Goal: Task Accomplishment & Management: Manage account settings

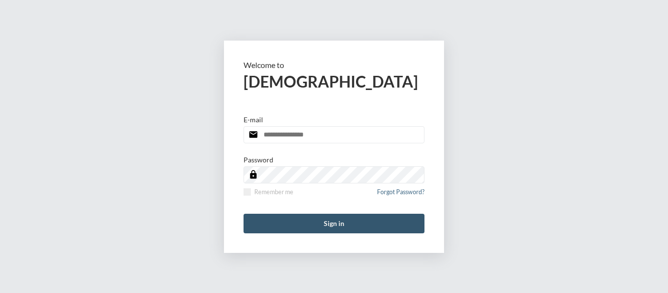
type input "**********"
click at [337, 223] on button "Sign in" at bounding box center [334, 224] width 181 height 20
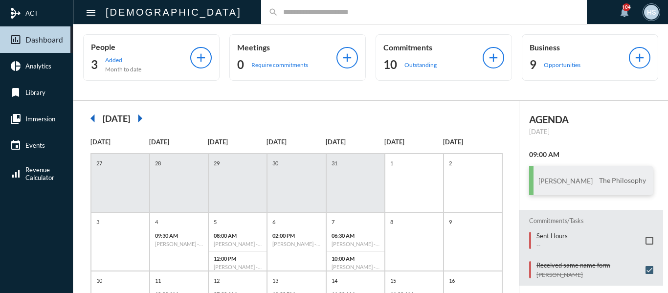
click at [278, 10] on input "text" at bounding box center [428, 12] width 301 height 8
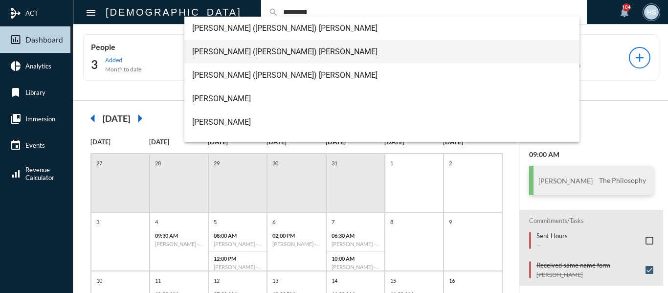
type input "********"
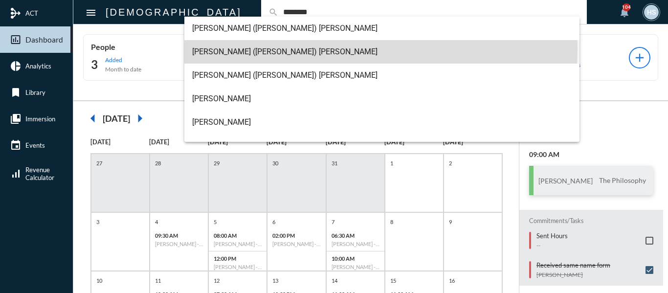
click at [246, 48] on span "[PERSON_NAME] ([PERSON_NAME]) [PERSON_NAME]" at bounding box center [382, 51] width 380 height 23
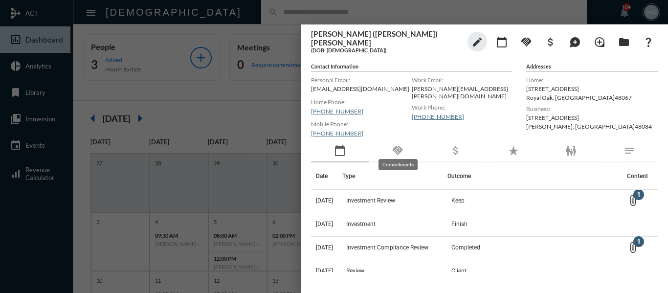
click at [394, 146] on mat-icon "handshake" at bounding box center [398, 151] width 12 height 12
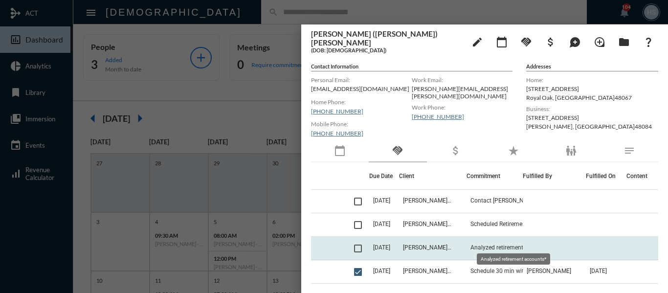
click at [504, 244] on span "Analyzed retirement accounts*" at bounding box center [511, 247] width 81 height 7
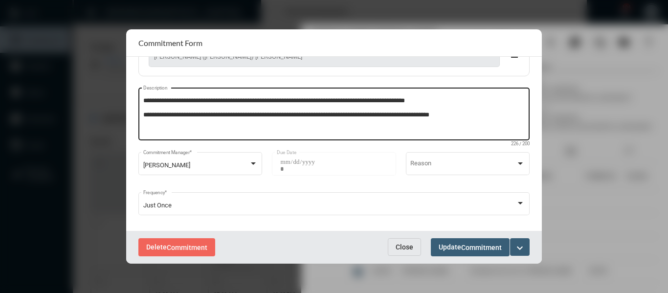
scroll to position [137, 0]
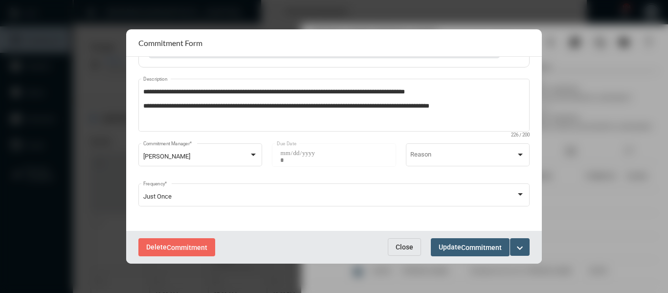
click at [398, 245] on span "Close" at bounding box center [405, 247] width 18 height 8
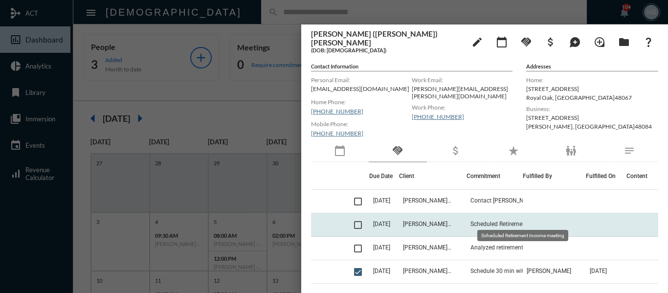
click at [492, 221] on span "Scheduled Retirement Income meeting" at bounding box center [520, 224] width 98 height 7
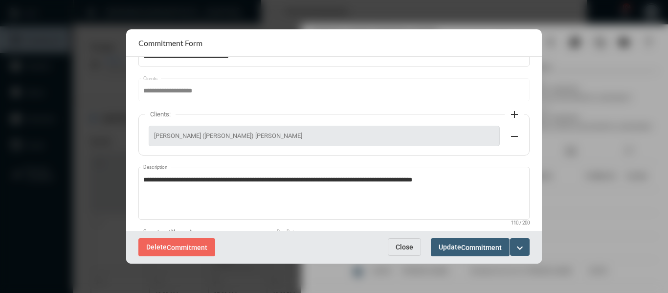
scroll to position [0, 0]
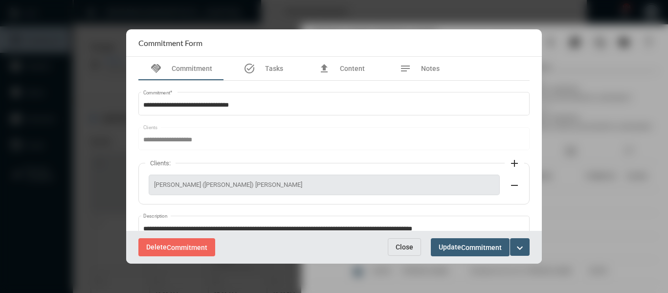
click at [416, 242] on button "Close" at bounding box center [404, 247] width 33 height 18
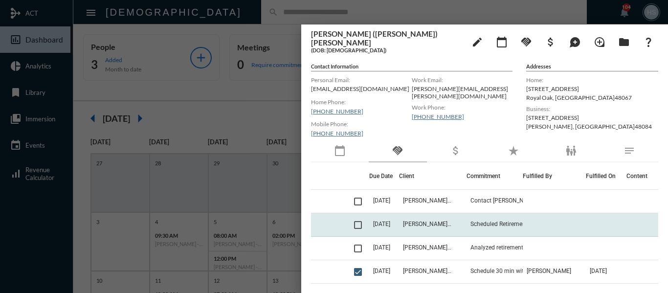
click at [357, 221] on span at bounding box center [358, 225] width 8 height 8
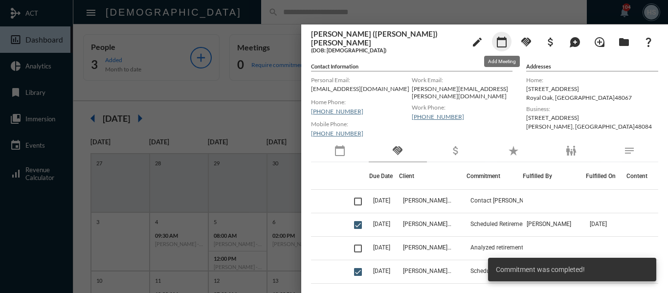
click at [505, 39] on mat-icon "calendar_today" at bounding box center [502, 42] width 12 height 12
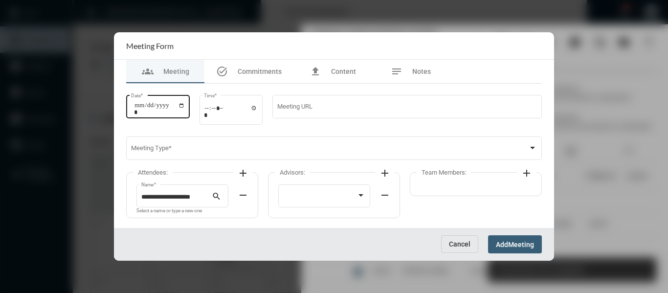
click at [184, 105] on input "Date *" at bounding box center [159, 109] width 51 height 14
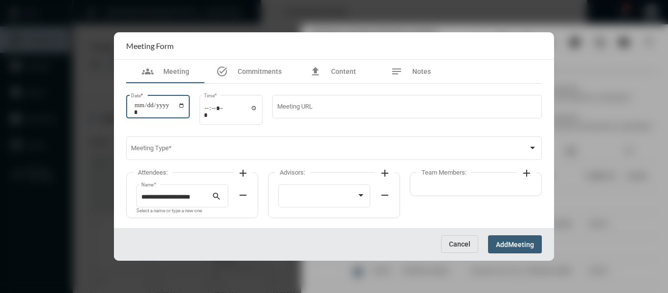
type input "**********"
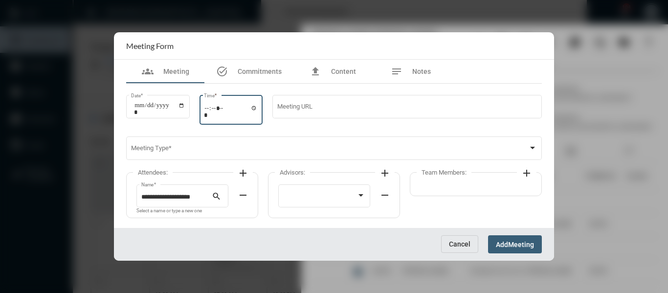
click at [258, 105] on input "Time *" at bounding box center [231, 111] width 54 height 14
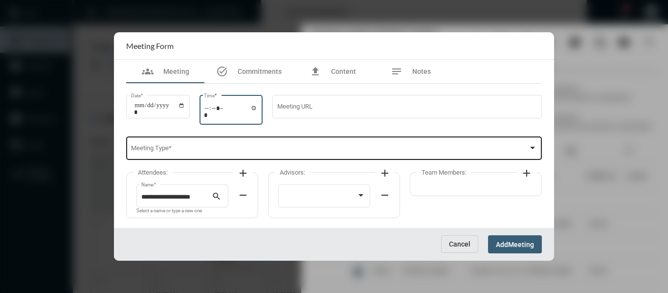
type input "*****"
click at [372, 140] on div "Meeting Type *" at bounding box center [334, 147] width 407 height 25
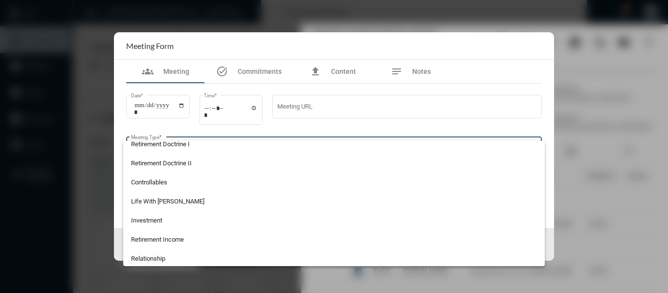
scroll to position [147, 0]
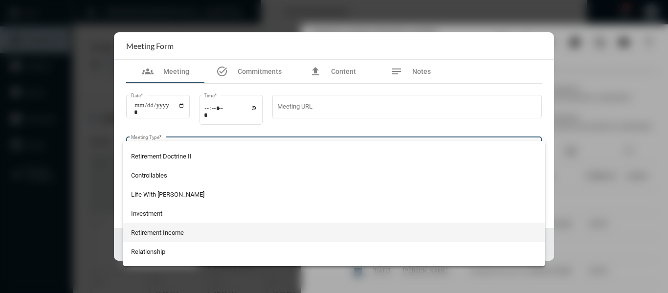
click at [174, 230] on span "Retirement Income" at bounding box center [334, 232] width 407 height 19
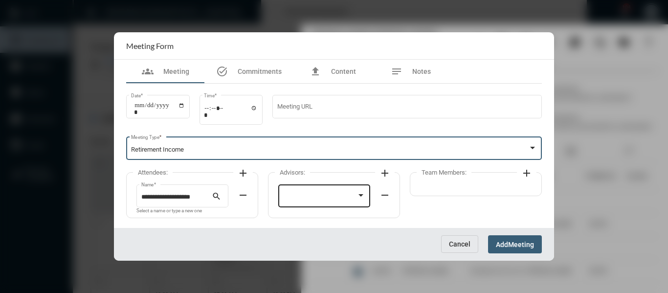
click at [313, 199] on div at bounding box center [320, 197] width 74 height 7
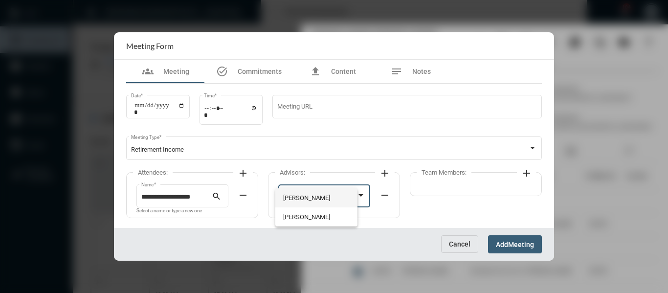
click at [308, 198] on span "[PERSON_NAME]" at bounding box center [316, 197] width 67 height 19
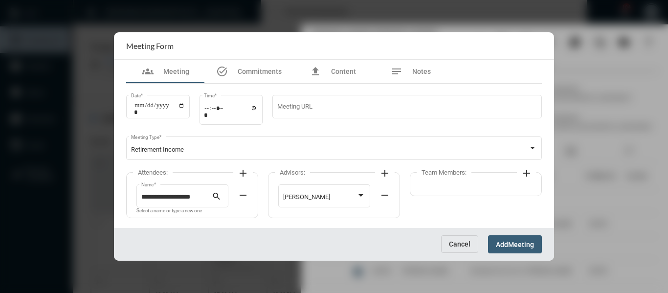
click at [525, 175] on mat-icon "add" at bounding box center [527, 173] width 12 height 12
click at [485, 188] on div at bounding box center [466, 195] width 83 height 25
click at [439, 195] on span "[PERSON_NAME]" at bounding box center [466, 197] width 83 height 19
click at [518, 241] on span "Meeting" at bounding box center [521, 245] width 26 height 8
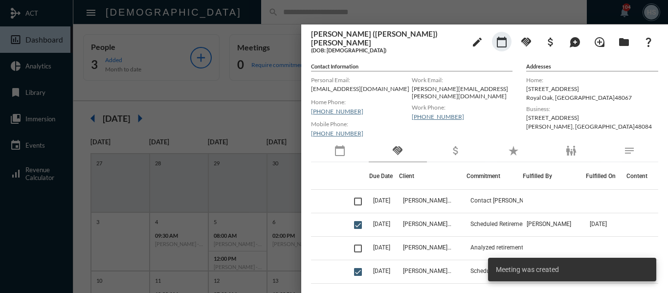
click at [259, 110] on div at bounding box center [334, 146] width 668 height 293
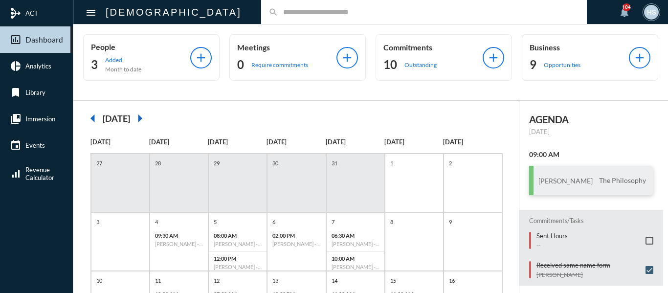
click at [646, 240] on span at bounding box center [650, 241] width 8 height 8
click at [278, 18] on div "search" at bounding box center [424, 12] width 326 height 24
click at [279, 13] on input "text" at bounding box center [428, 12] width 301 height 8
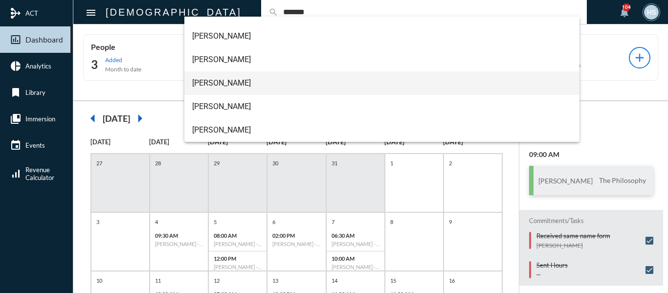
scroll to position [37, 0]
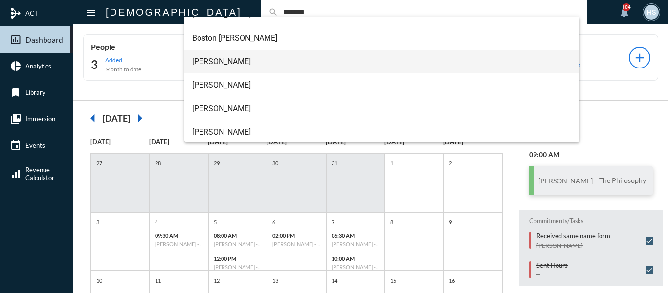
type input "*******"
click at [226, 57] on span "[PERSON_NAME]" at bounding box center [382, 61] width 380 height 23
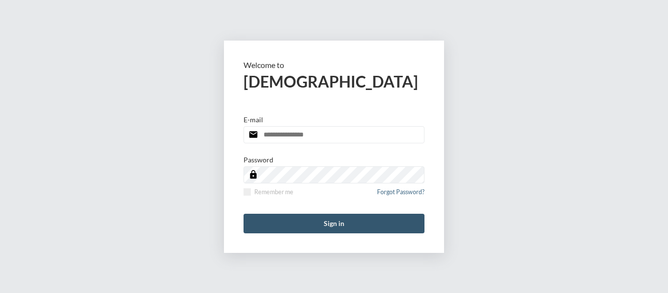
type input "**********"
click at [330, 223] on button "Sign in" at bounding box center [334, 224] width 181 height 20
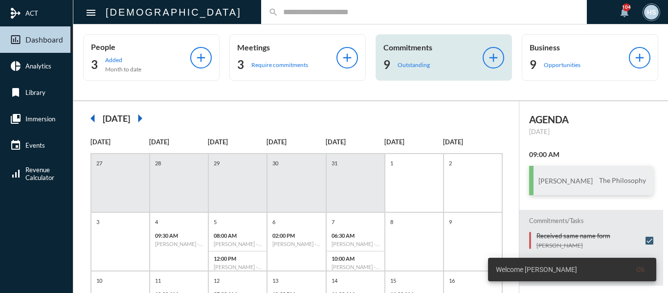
click at [414, 62] on p "Outstanding" at bounding box center [414, 64] width 32 height 7
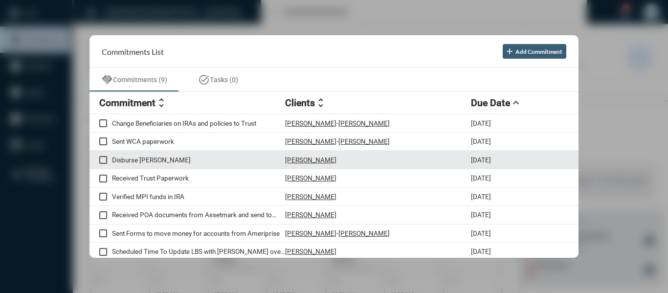
click at [157, 161] on p "Disburse Roth IRA" at bounding box center [198, 160] width 173 height 8
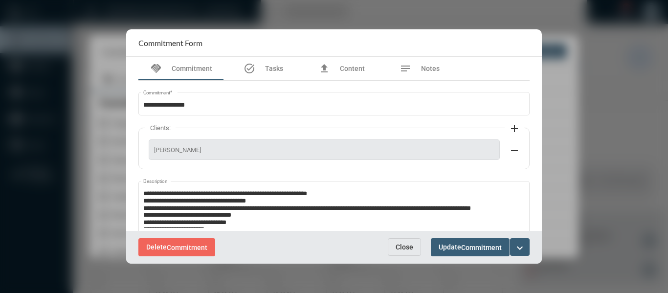
scroll to position [102, 0]
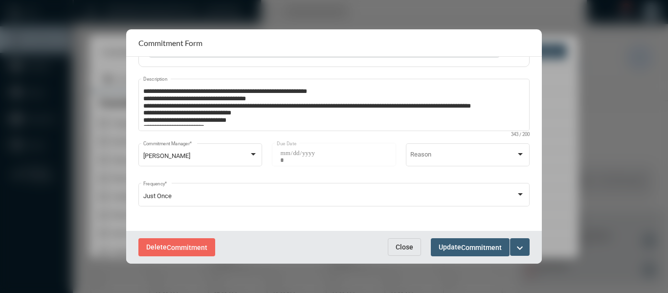
click at [411, 249] on span "Close" at bounding box center [405, 247] width 18 height 8
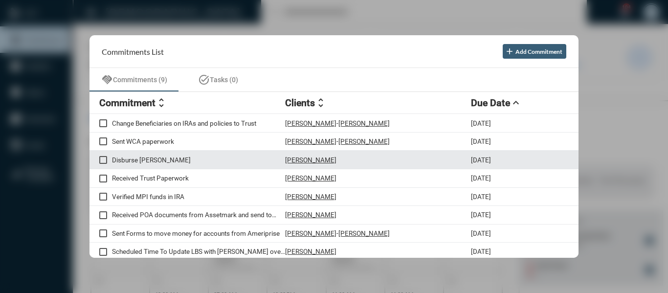
click at [313, 163] on p "[PERSON_NAME]" at bounding box center [310, 160] width 51 height 8
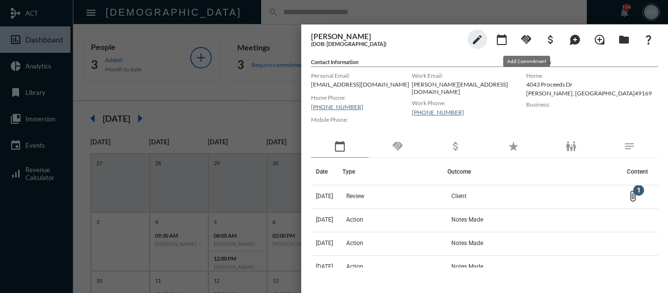
click at [530, 36] on mat-icon "handshake" at bounding box center [527, 40] width 12 height 12
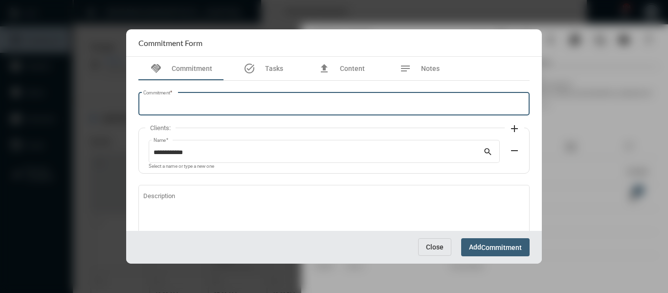
click at [271, 102] on input "Commitment *" at bounding box center [334, 105] width 382 height 7
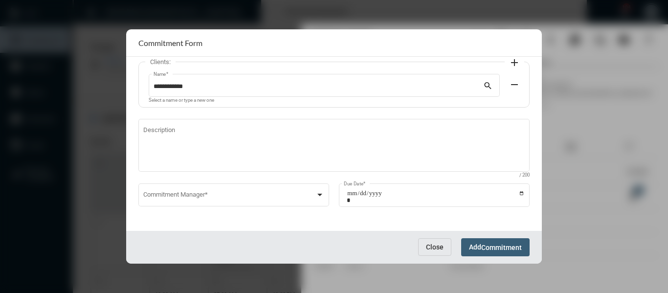
scroll to position [67, 0]
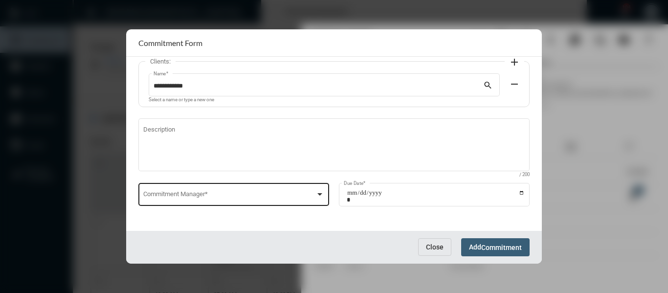
type input "**********"
click at [318, 194] on div at bounding box center [320, 194] width 5 height 2
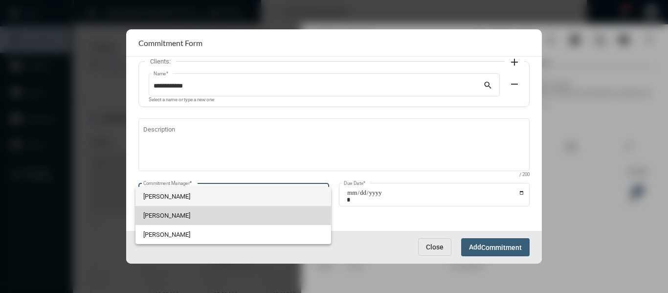
drag, startPoint x: 166, startPoint y: 214, endPoint x: 249, endPoint y: 199, distance: 84.2
click at [166, 213] on span "[PERSON_NAME]" at bounding box center [233, 215] width 180 height 19
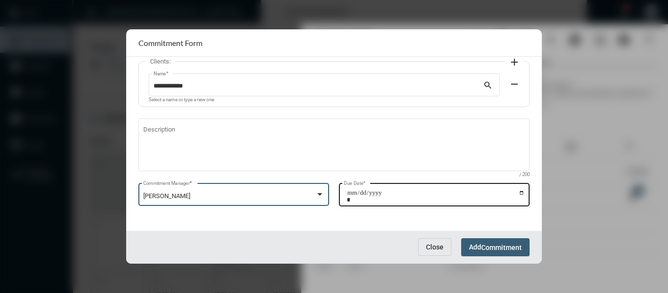
click at [517, 191] on input "Due Date *" at bounding box center [436, 196] width 178 height 14
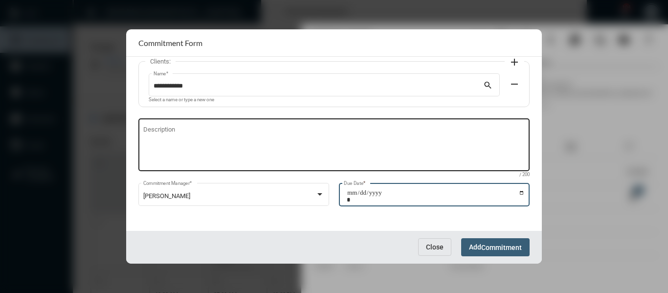
type input "**********"
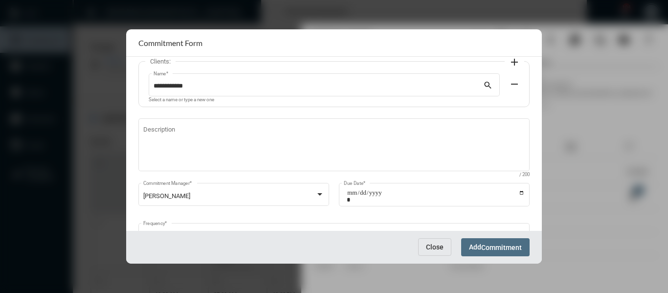
click at [507, 249] on span "Commitment" at bounding box center [501, 248] width 41 height 8
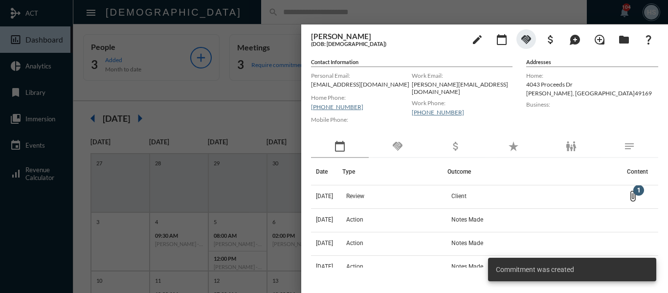
click at [401, 147] on mat-icon "handshake" at bounding box center [398, 146] width 12 height 12
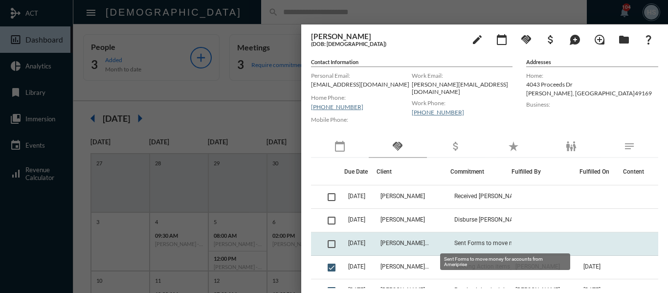
click at [485, 241] on span "Sent Forms to move money for accounts from Ameriprise" at bounding box center [504, 243] width 98 height 7
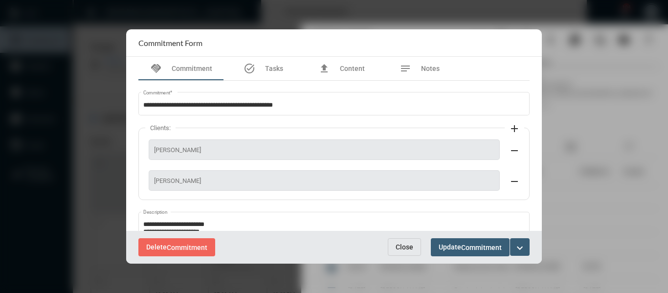
click at [396, 244] on span "Close" at bounding box center [405, 247] width 18 height 8
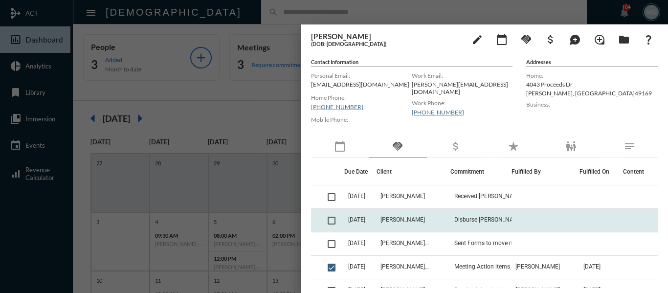
click at [332, 221] on span at bounding box center [332, 221] width 8 height 8
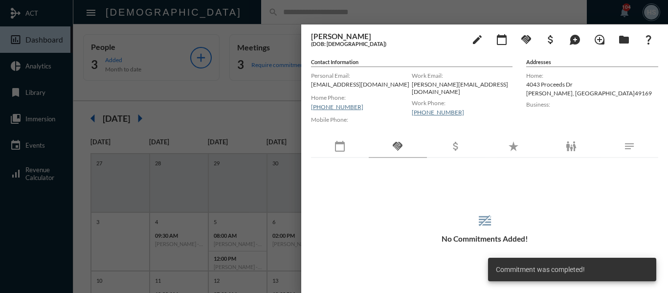
click at [277, 112] on div at bounding box center [334, 146] width 668 height 293
